Goal: Transaction & Acquisition: Purchase product/service

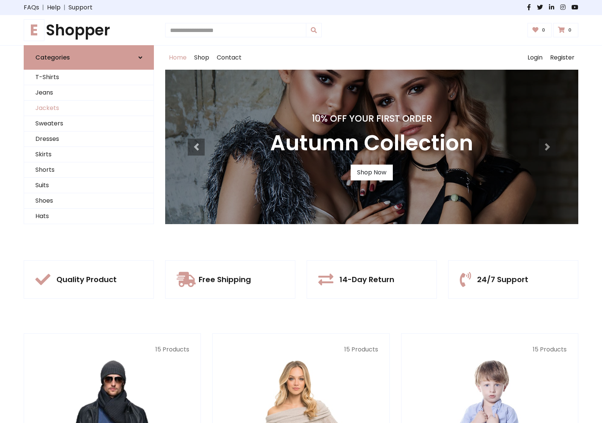
click at [89, 108] on link "Jackets" at bounding box center [88, 107] width 129 height 15
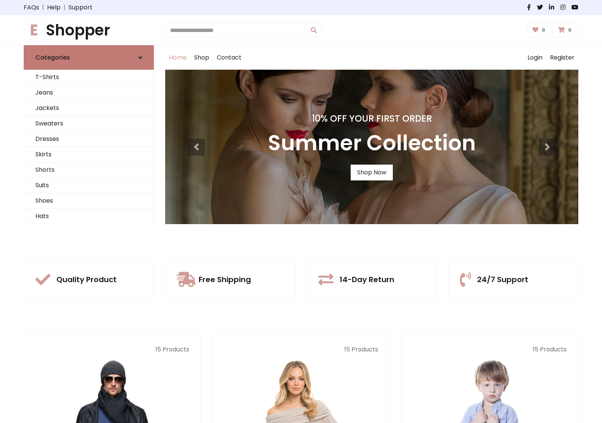
click at [89, 57] on link "Categories" at bounding box center [89, 57] width 130 height 24
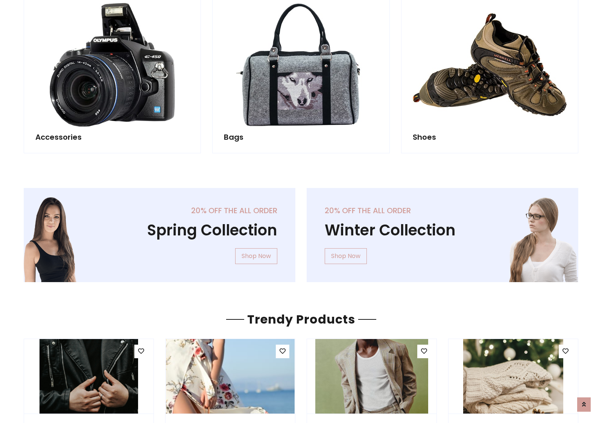
scroll to position [703, 0]
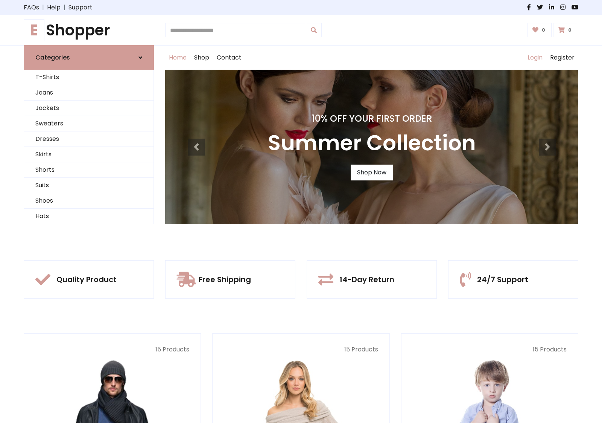
click at [535, 58] on link "Login" at bounding box center [535, 58] width 23 height 24
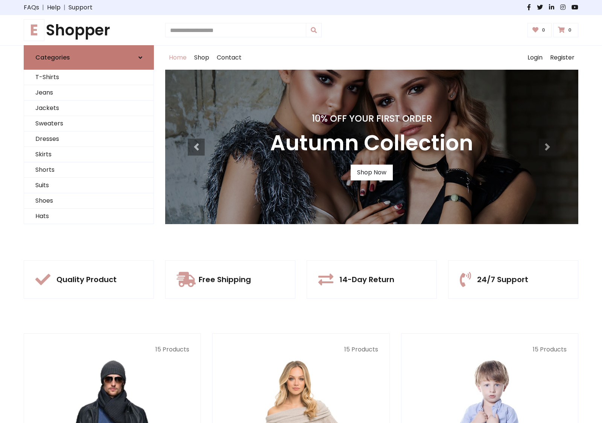
click at [140, 57] on icon at bounding box center [141, 58] width 4 height 6
